Goal: Transaction & Acquisition: Purchase product/service

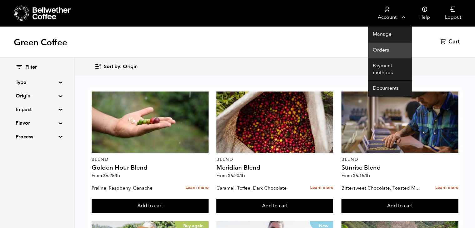
click at [380, 52] on link "Orders" at bounding box center [390, 50] width 44 height 16
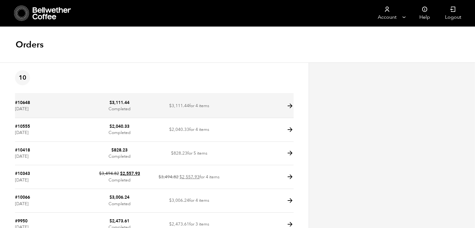
click at [289, 107] on icon at bounding box center [289, 105] width 7 height 7
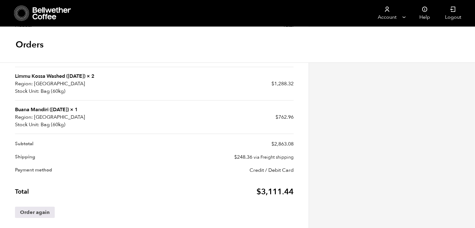
scroll to position [227, 0]
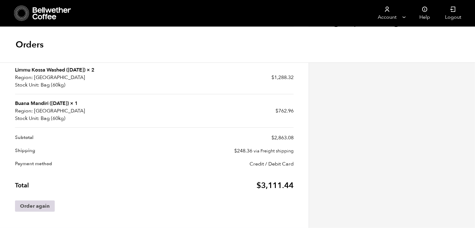
click at [39, 206] on link "Order again" at bounding box center [35, 206] width 40 height 11
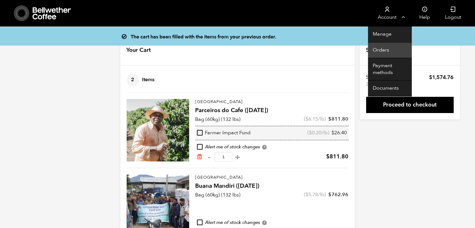
click at [382, 51] on link "Orders" at bounding box center [390, 50] width 44 height 16
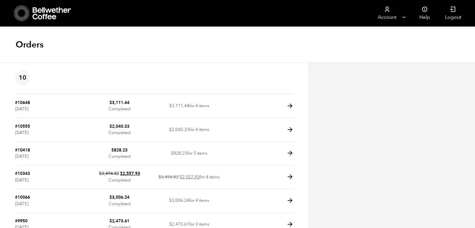
click at [62, 19] on icon at bounding box center [51, 13] width 39 height 12
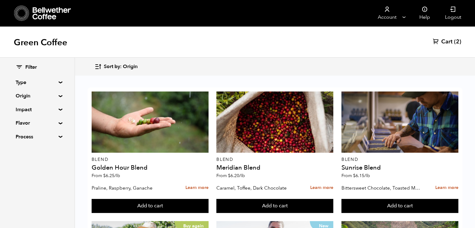
click at [54, 96] on summary "Origin" at bounding box center [37, 95] width 43 height 7
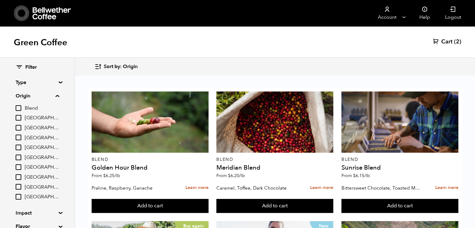
click at [35, 157] on span "[GEOGRAPHIC_DATA]" at bounding box center [42, 157] width 34 height 7
click at [0, 0] on input "[GEOGRAPHIC_DATA]" at bounding box center [0, 0] width 0 height 0
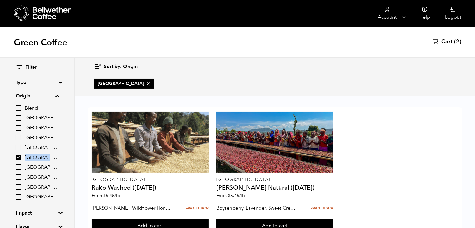
click at [35, 157] on span "Ethiopia" at bounding box center [42, 157] width 34 height 7
click at [0, 0] on input "Ethiopia" at bounding box center [0, 0] width 0 height 0
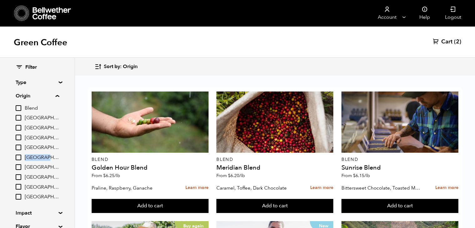
click at [35, 157] on span "Ethiopia" at bounding box center [42, 157] width 34 height 7
click at [0, 0] on input "[GEOGRAPHIC_DATA]" at bounding box center [0, 0] width 0 height 0
checkbox input "true"
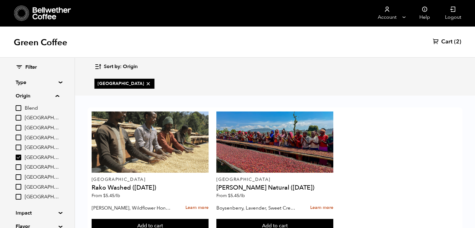
click at [385, 104] on div "Ethiopia Rako Washed (JUL 25) From $ 5.45 /lb Meyer Lemon, Wildflower Honey, Bl…" at bounding box center [275, 175] width 400 height 156
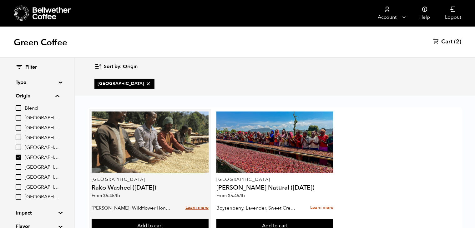
click at [197, 201] on link "Learn more" at bounding box center [196, 207] width 23 height 13
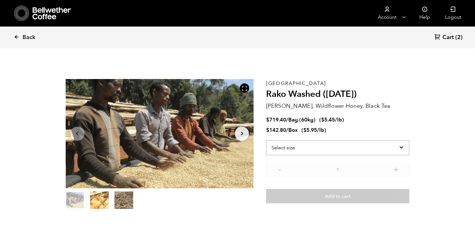
click at [317, 145] on select "Select size Bag (60kg) (132 lbs) Box (24 lbs)" at bounding box center [337, 147] width 143 height 15
select select "bag-3"
click at [266, 140] on select "Select size Bag (60kg) (132 lbs) Box (24 lbs)" at bounding box center [337, 147] width 143 height 15
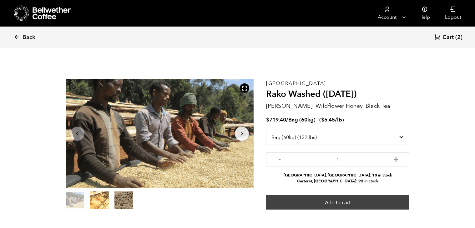
click at [340, 203] on button "Add to cart" at bounding box center [337, 202] width 143 height 14
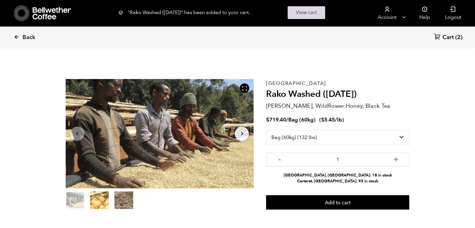
click at [317, 12] on link "View cart" at bounding box center [305, 12] width 37 height 13
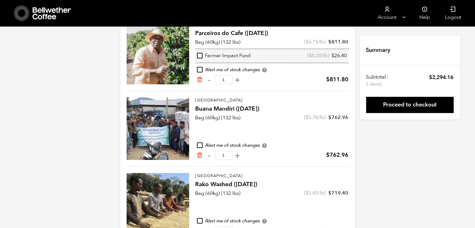
scroll to position [100, 0]
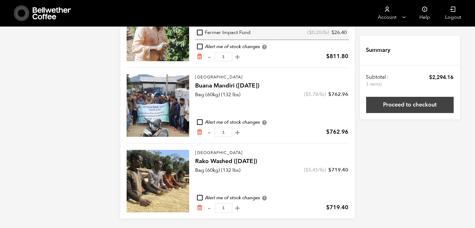
click at [417, 107] on link "Proceed to checkout" at bounding box center [409, 105] width 87 height 16
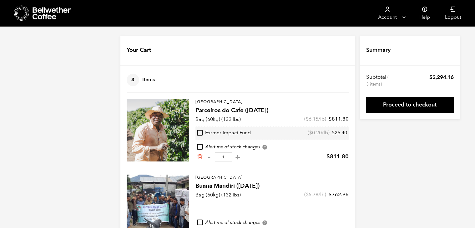
scroll to position [100, 0]
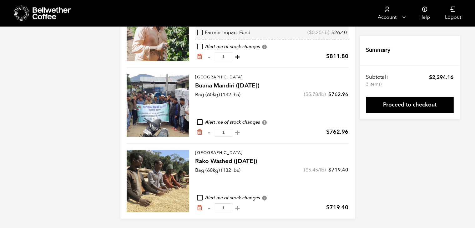
click at [242, 58] on button "+" at bounding box center [238, 57] width 8 height 6
type input "2"
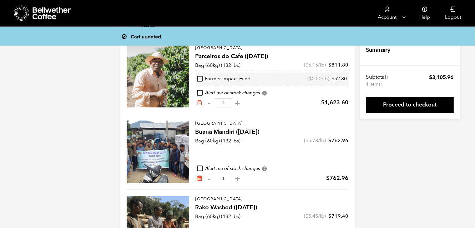
scroll to position [0, 0]
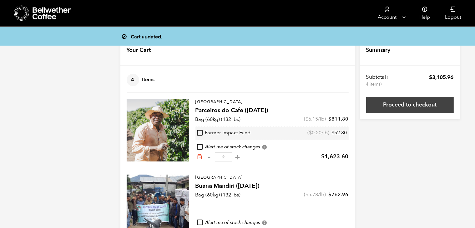
click at [419, 107] on link "Proceed to checkout" at bounding box center [409, 105] width 87 height 16
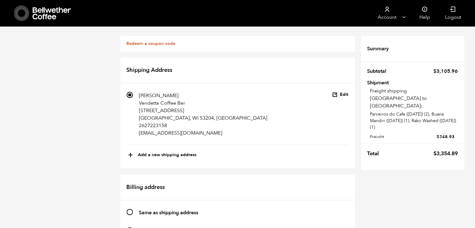
scroll to position [491, 0]
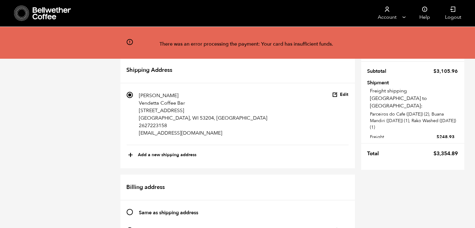
scroll to position [252, 0]
radio input "true"
